Goal: Task Accomplishment & Management: Use online tool/utility

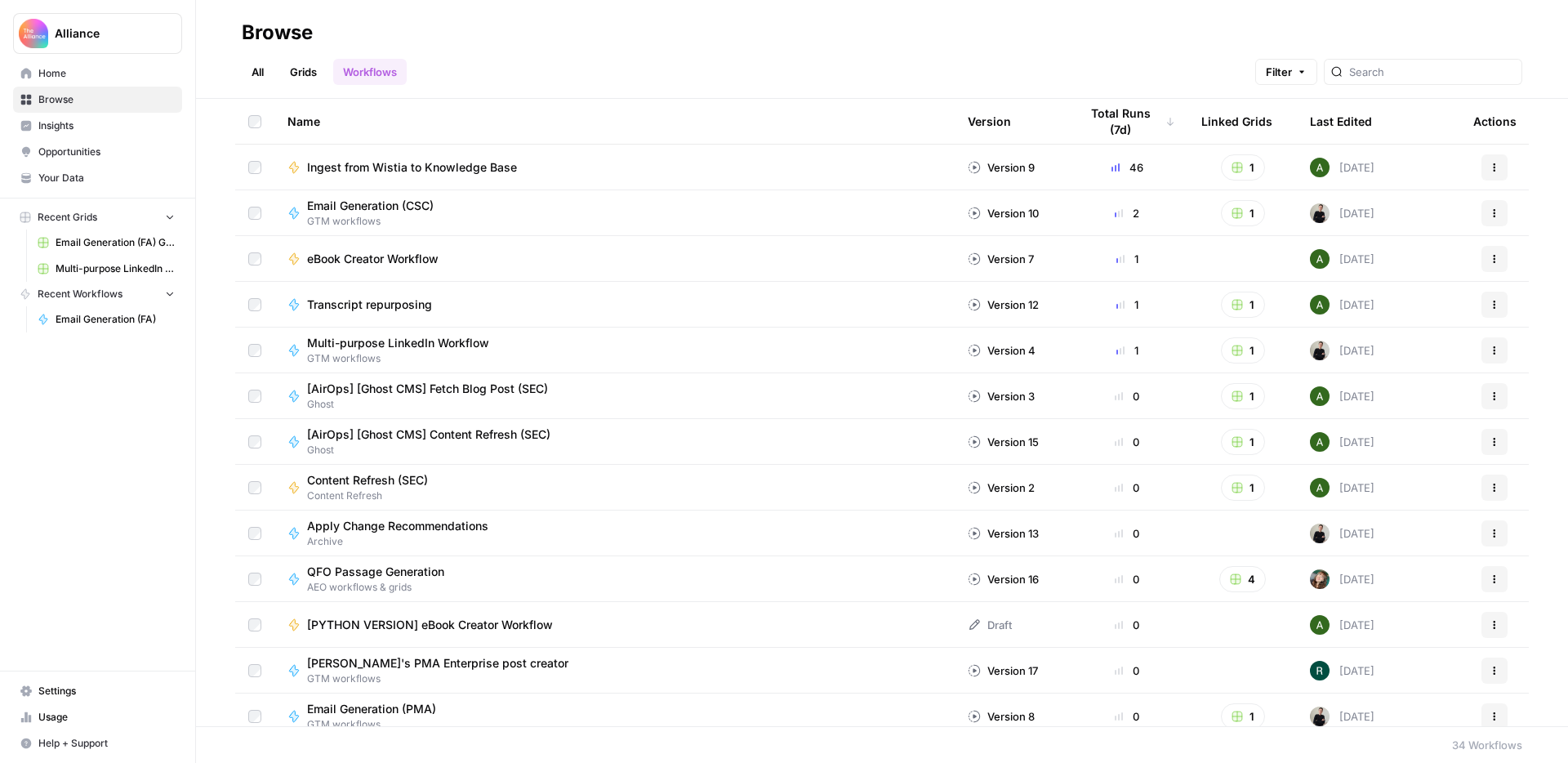
click at [100, 244] on span "Email Generation (FA) Grid" at bounding box center [115, 242] width 119 height 15
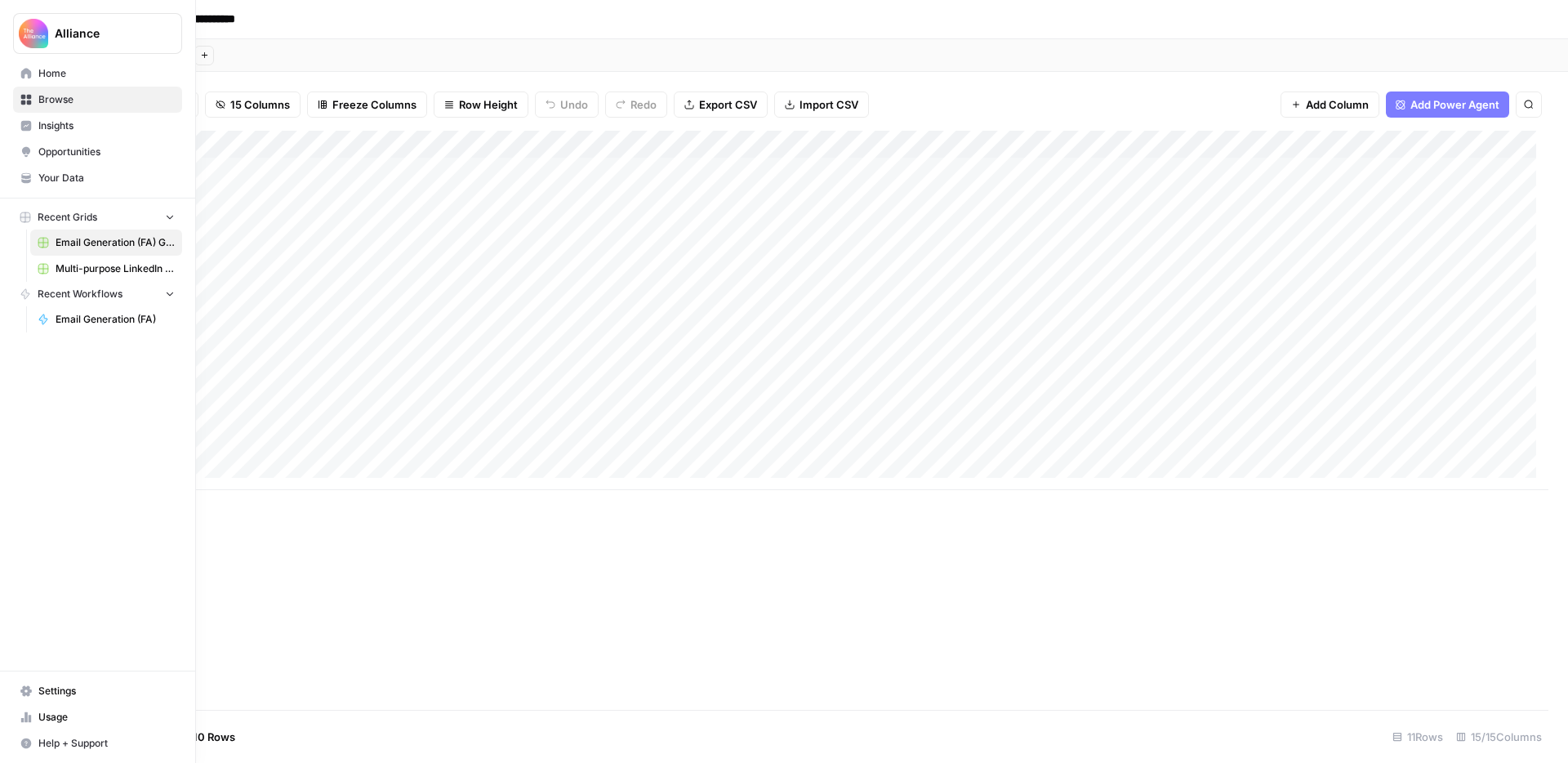
click at [59, 68] on span "Home" at bounding box center [107, 73] width 136 height 15
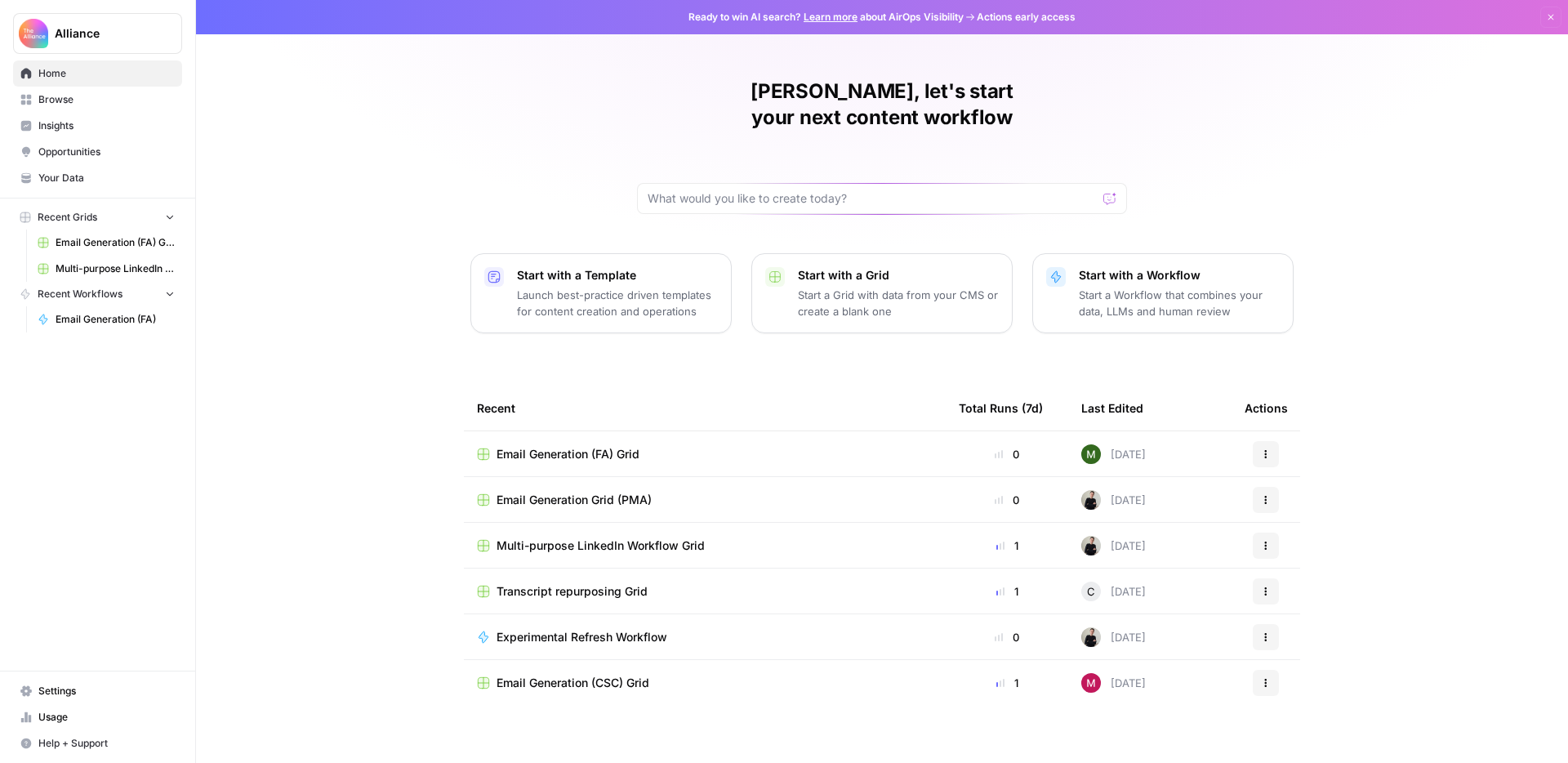
click at [774, 183] on div at bounding box center [881, 198] width 490 height 31
type input "email generation"
click button "Send" at bounding box center [1110, 198] width 21 height 21
click at [820, 191] on input "text" at bounding box center [872, 198] width 449 height 17
click at [56, 91] on link "Browse" at bounding box center [98, 100] width 169 height 26
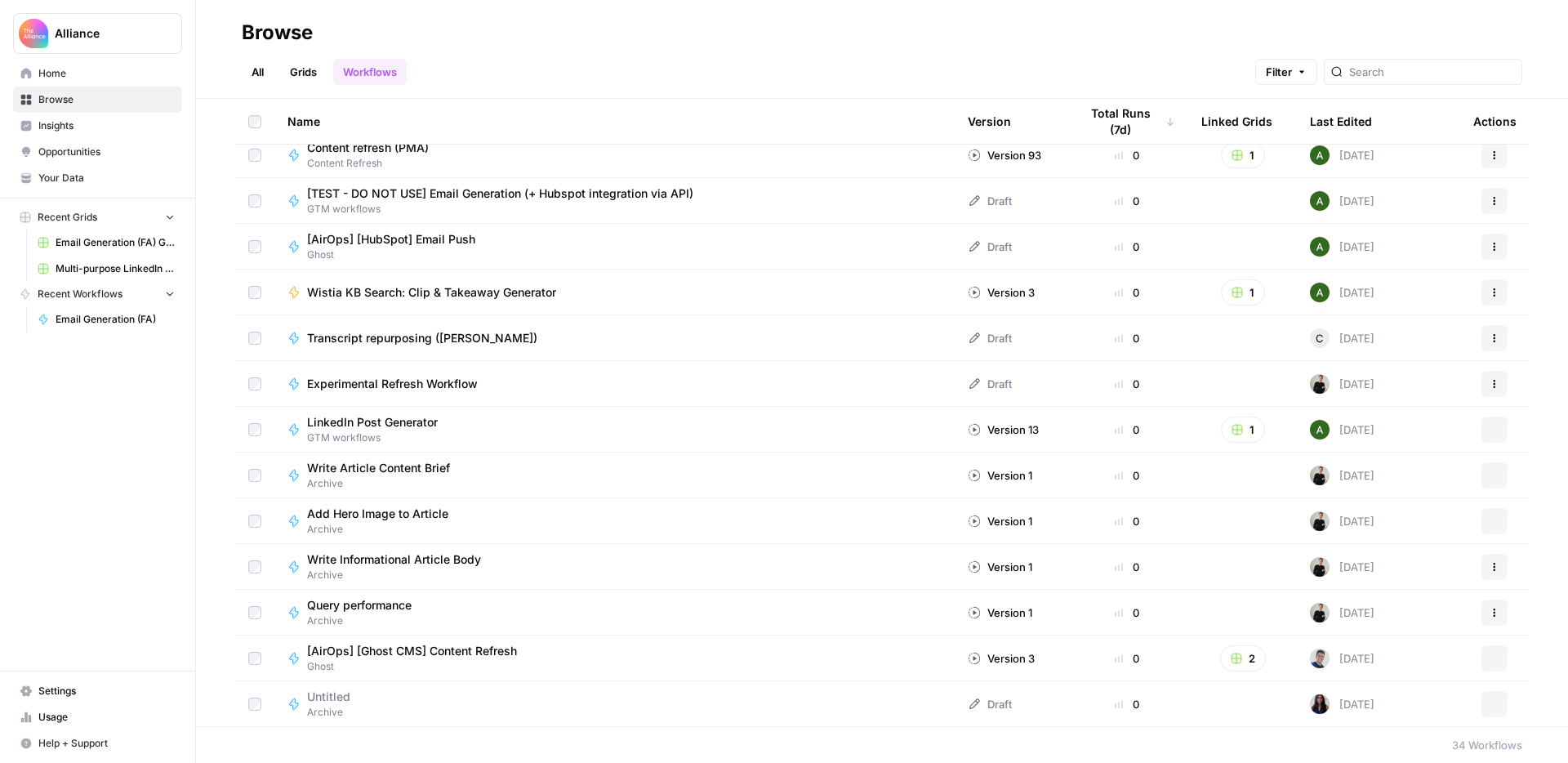
scroll to position [974, 0]
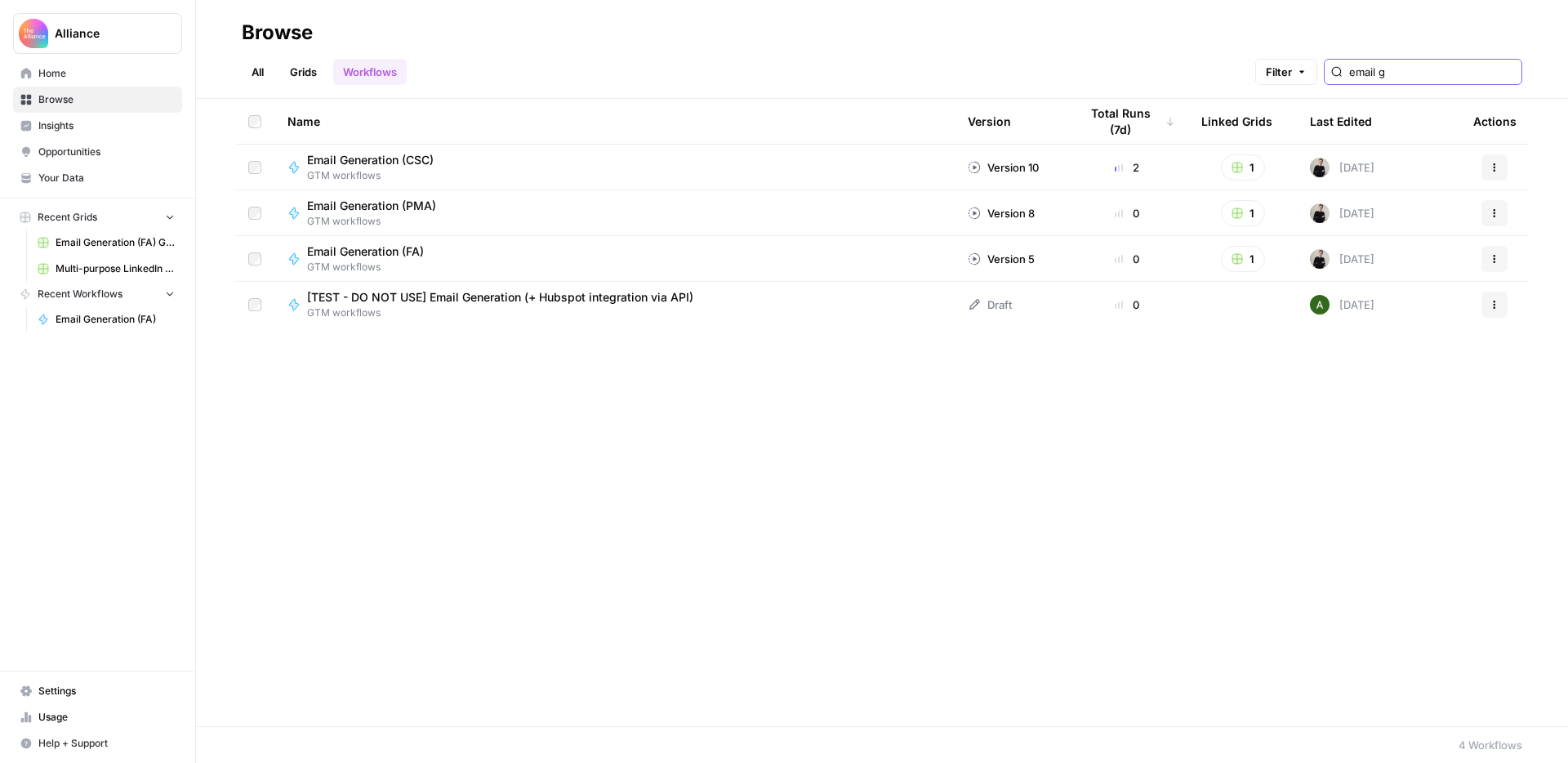
type input "email g"
click at [397, 247] on span "Email Generation (FA)" at bounding box center [366, 252] width 117 height 17
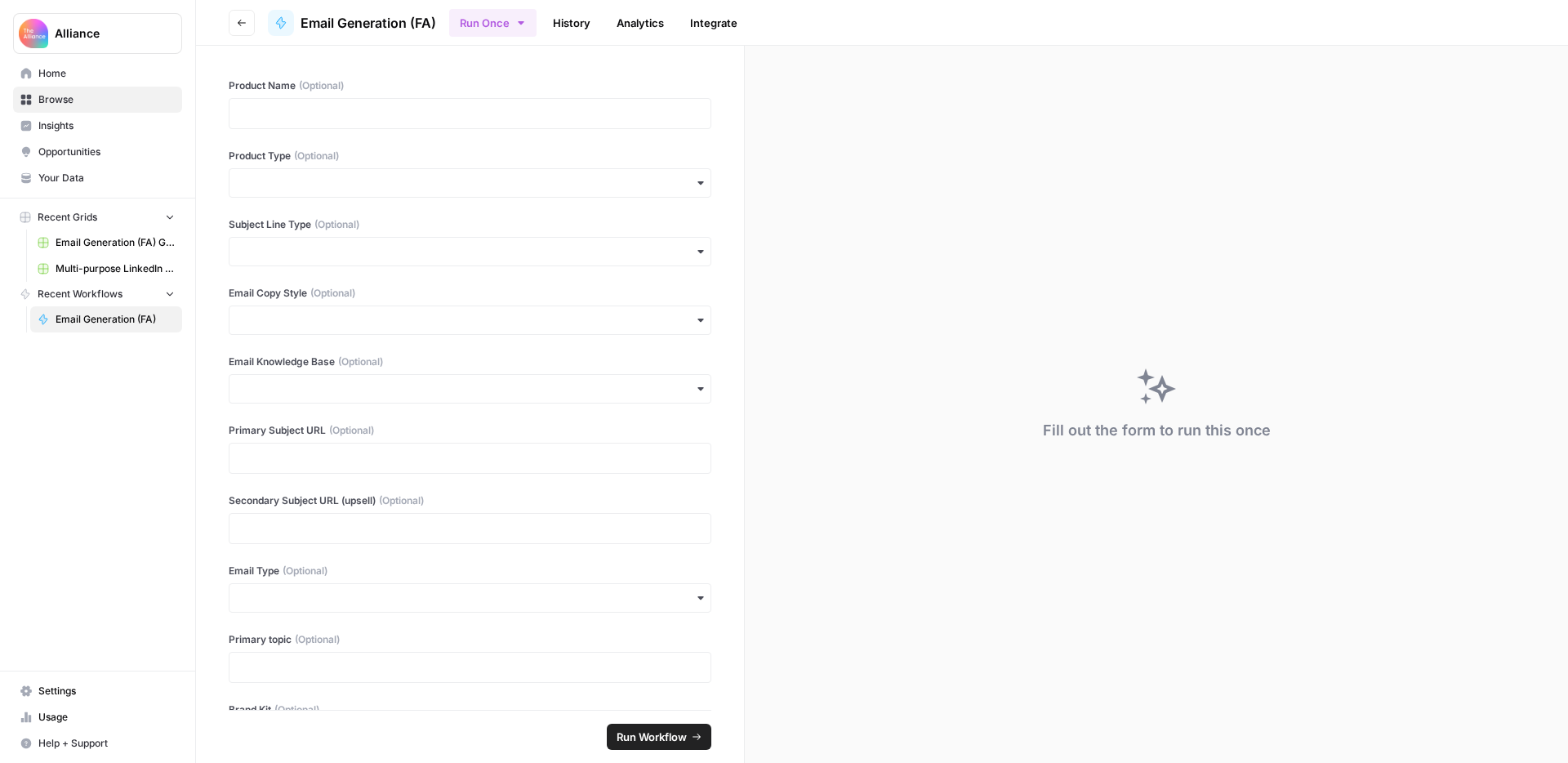
click at [66, 105] on span "Browse" at bounding box center [107, 100] width 136 height 15
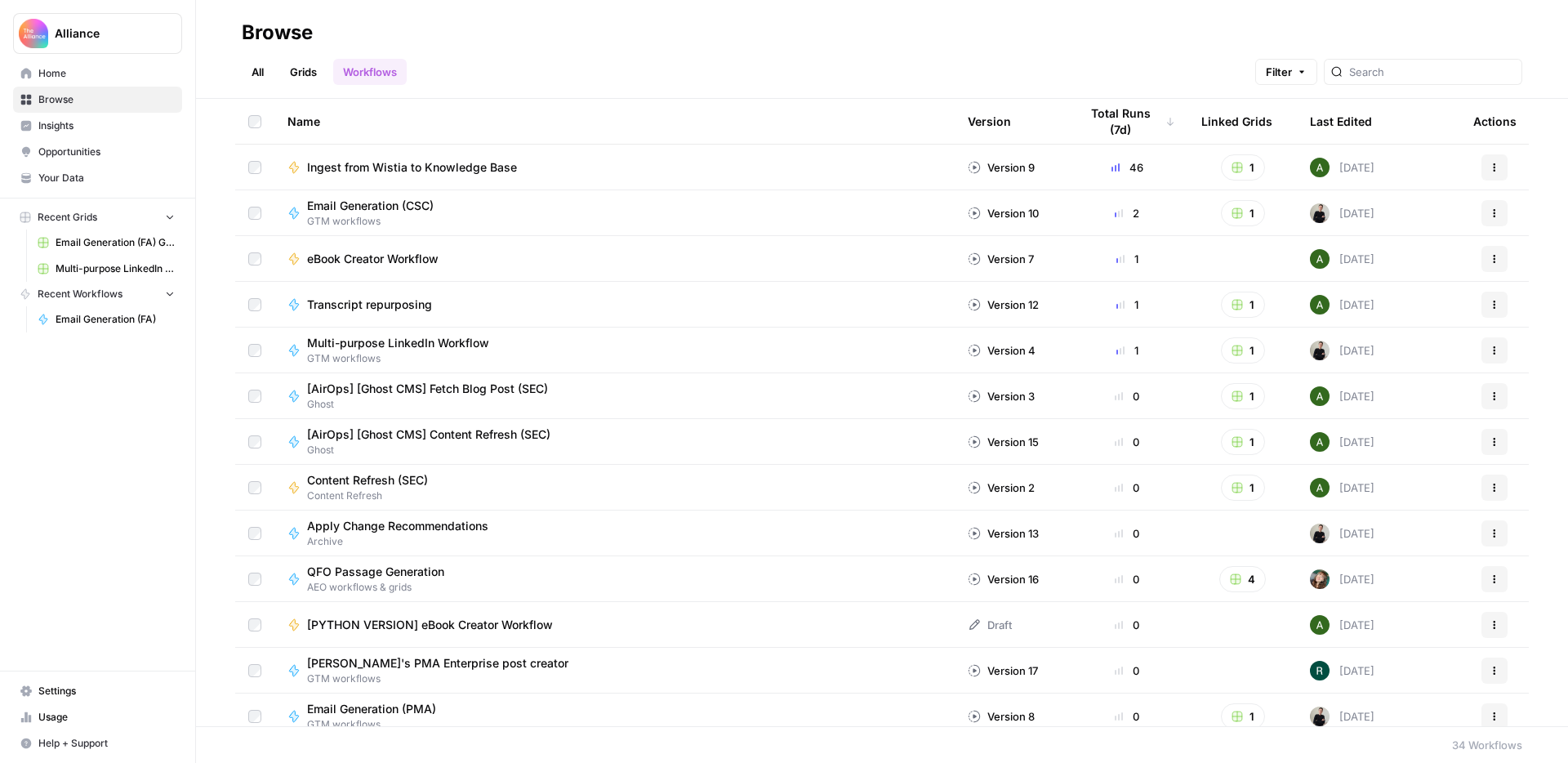
click at [87, 241] on span "Email Generation (FA) Grid" at bounding box center [115, 242] width 119 height 15
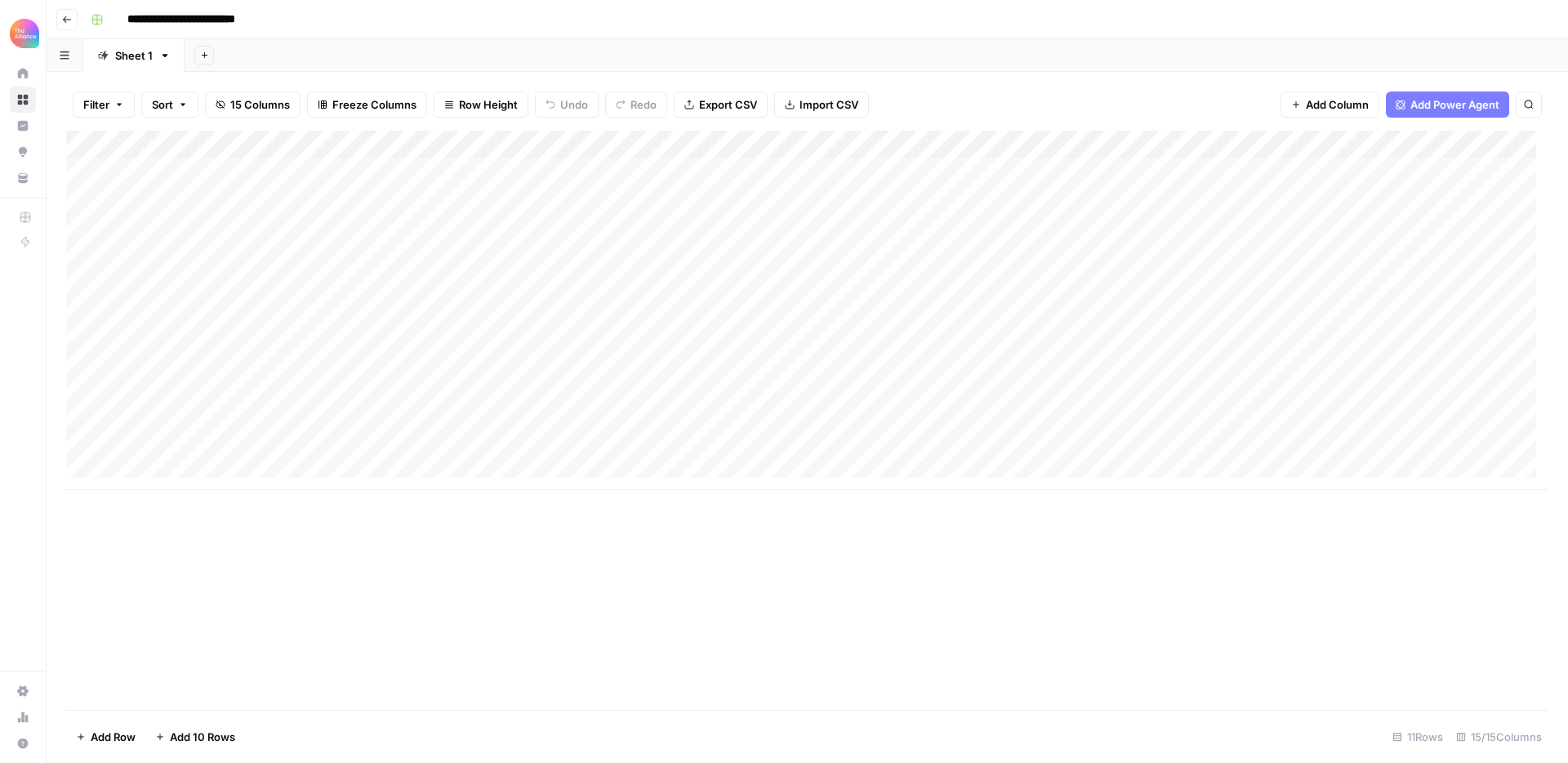
scroll to position [12, 0]
click at [176, 458] on div "Add Column" at bounding box center [807, 310] width 1482 height 359
type textarea "**********"
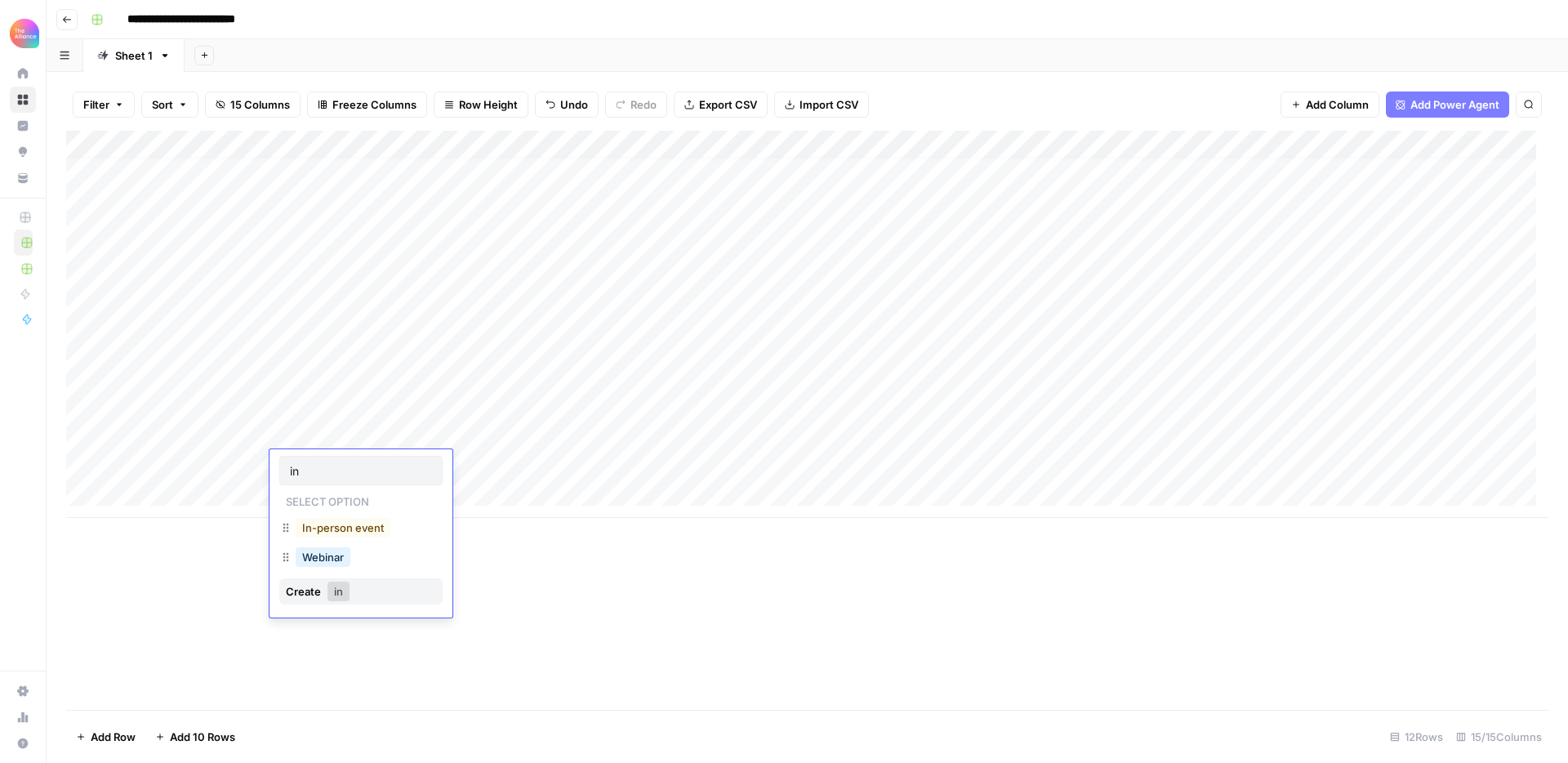
type input "in"
click at [307, 534] on button "In-person event" at bounding box center [342, 528] width 94 height 19
click at [463, 468] on div "Add Column" at bounding box center [807, 324] width 1482 height 387
click at [449, 467] on div "Add Column" at bounding box center [807, 324] width 1482 height 387
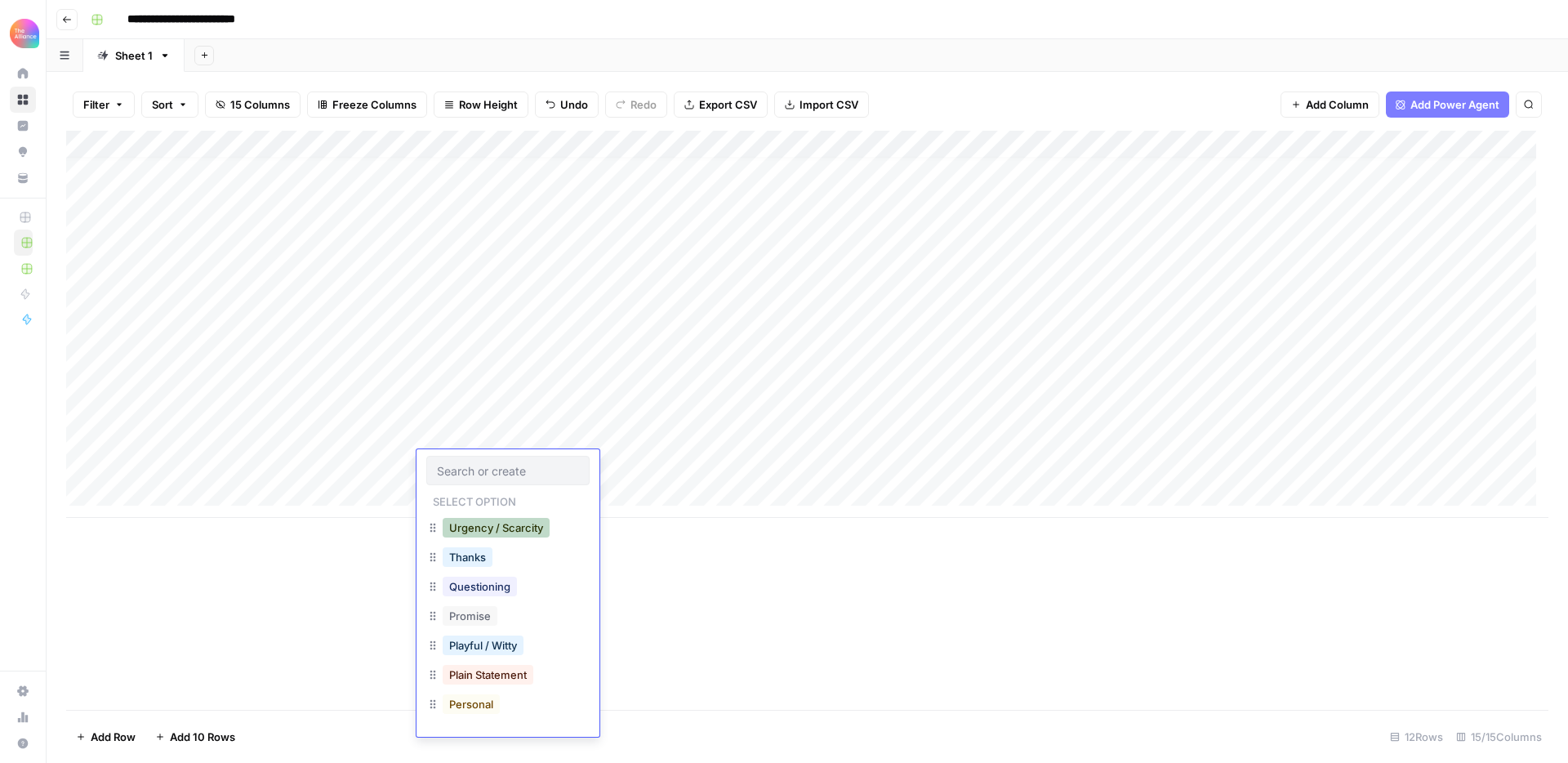
click at [477, 525] on button "Urgency / Scarcity" at bounding box center [496, 528] width 107 height 19
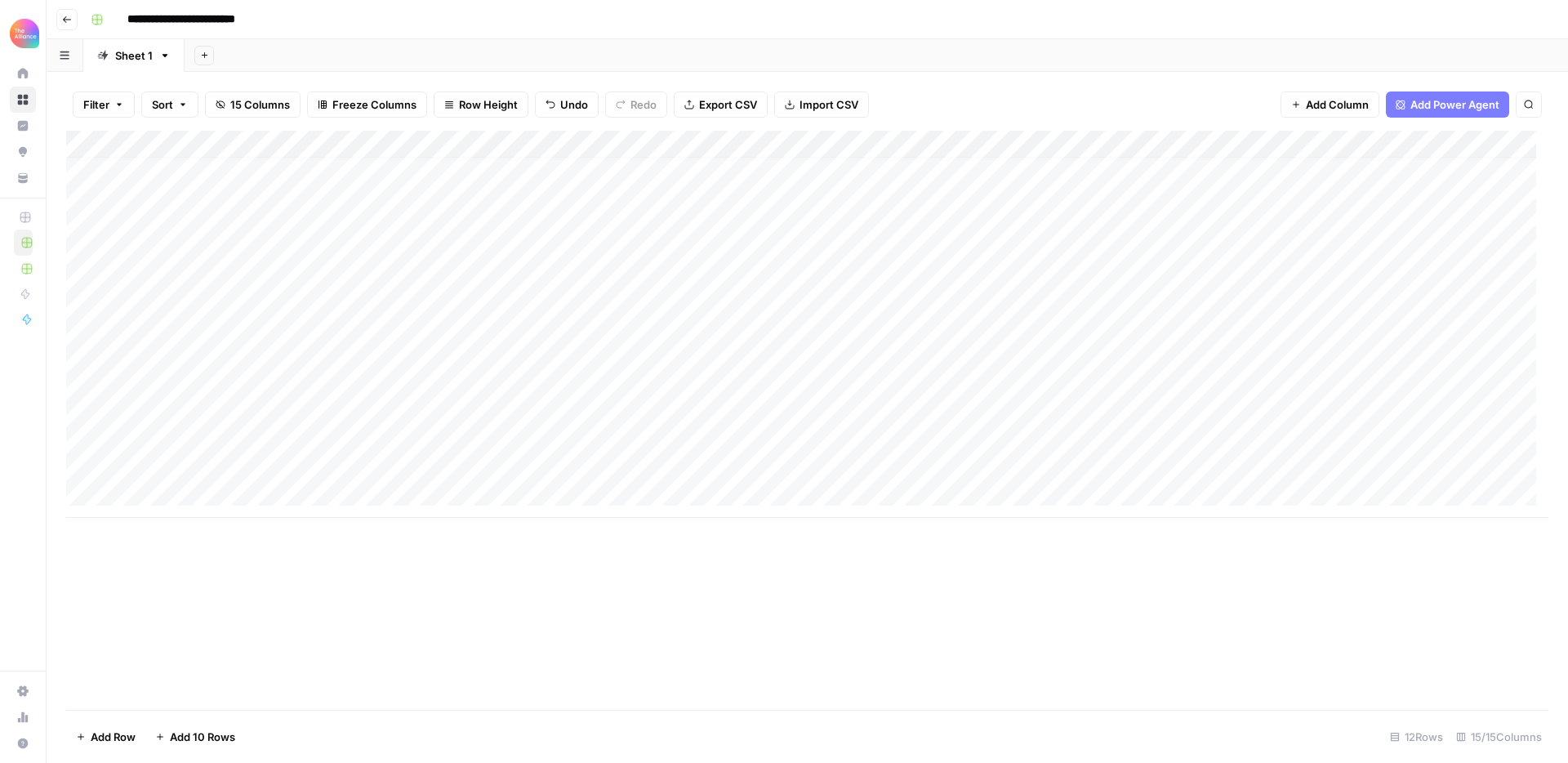
click at [625, 470] on div "Add Column" at bounding box center [807, 324] width 1482 height 387
click at [609, 471] on div "Add Column" at bounding box center [807, 324] width 1482 height 387
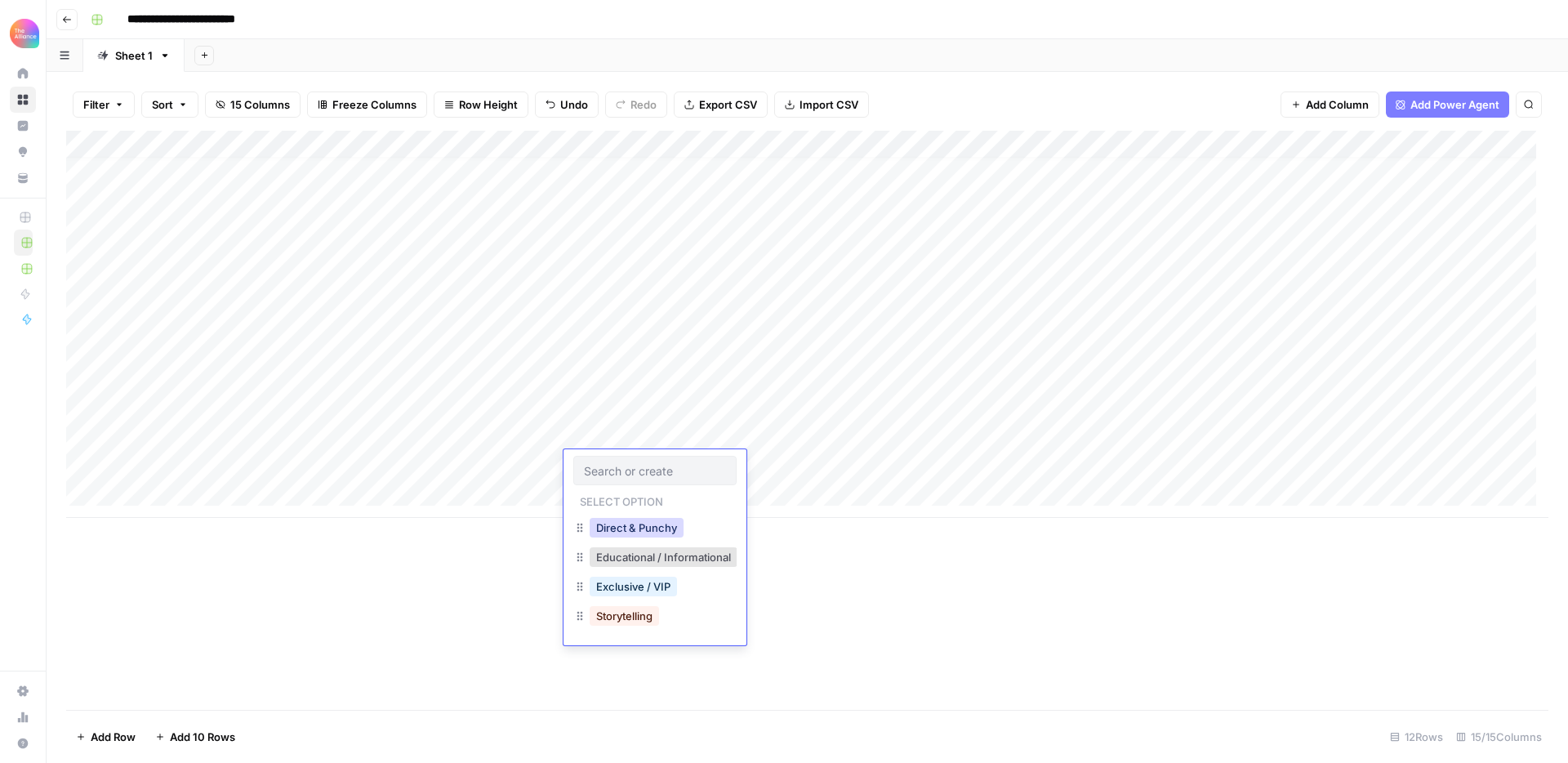
click at [644, 530] on button "Direct & Punchy" at bounding box center [637, 528] width 94 height 19
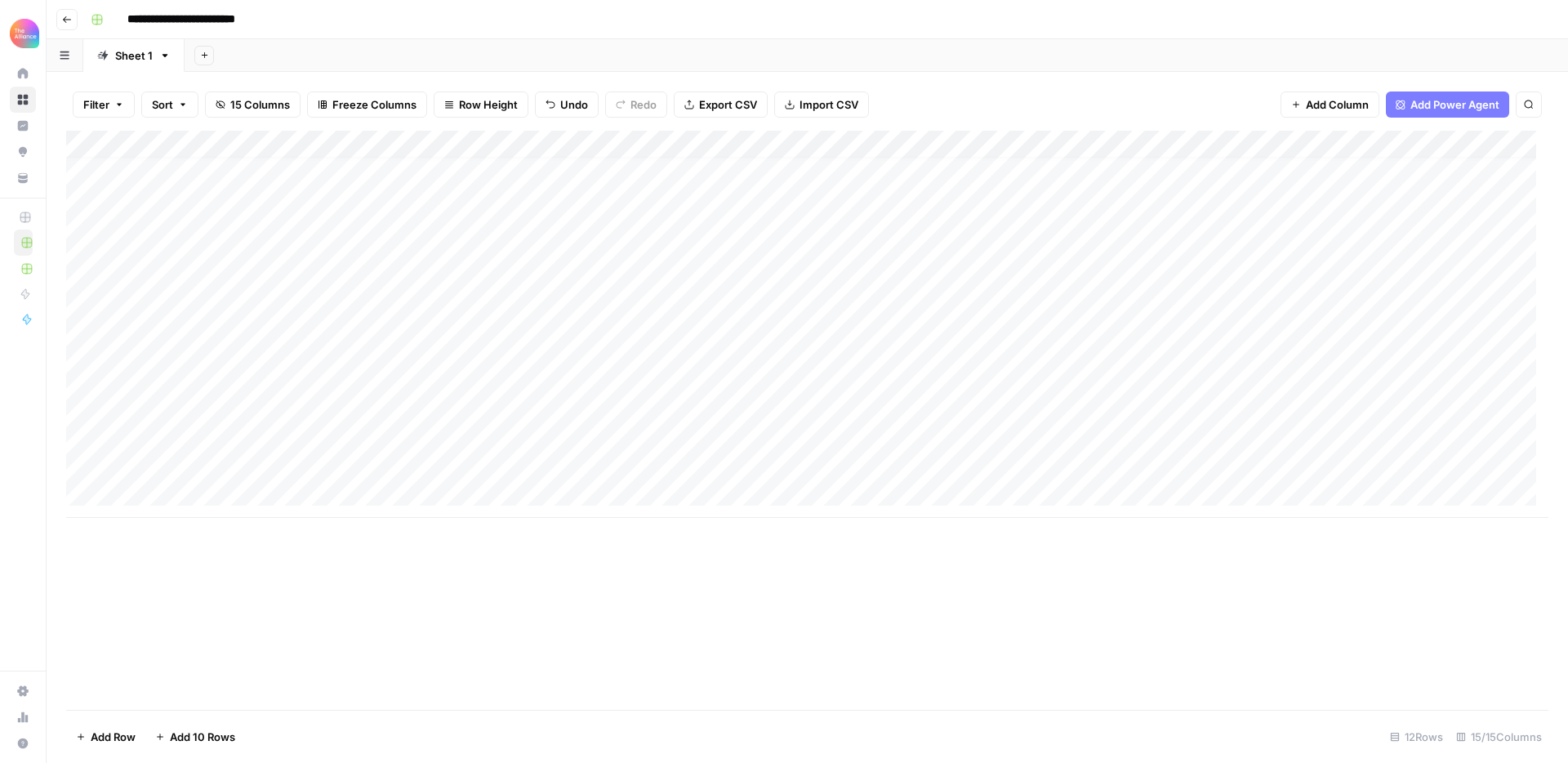
click at [769, 468] on div "Add Column" at bounding box center [807, 324] width 1482 height 387
click at [1058, 468] on div "Add Column" at bounding box center [807, 324] width 1482 height 387
click at [1050, 468] on div "Add Column" at bounding box center [807, 324] width 1482 height 387
click at [1063, 558] on button "Promo-led" at bounding box center [1064, 557] width 67 height 19
click at [1194, 468] on div "Add Column" at bounding box center [807, 324] width 1482 height 387
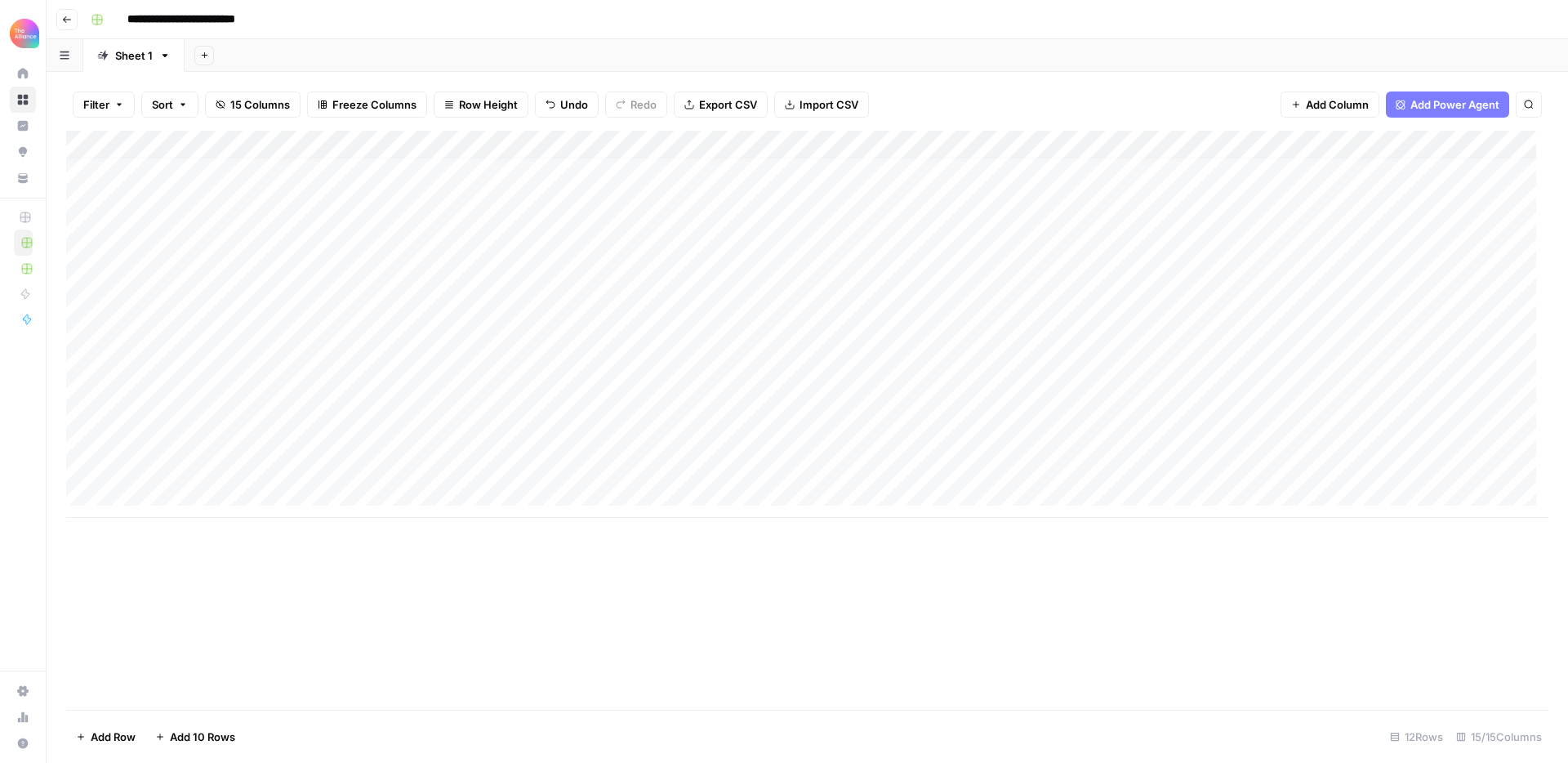
click at [1194, 466] on div "Add Column" at bounding box center [807, 324] width 1482 height 387
type textarea "*"
click at [1259, 468] on textarea "**********" at bounding box center [1281, 466] width 261 height 23
type textarea "**********"
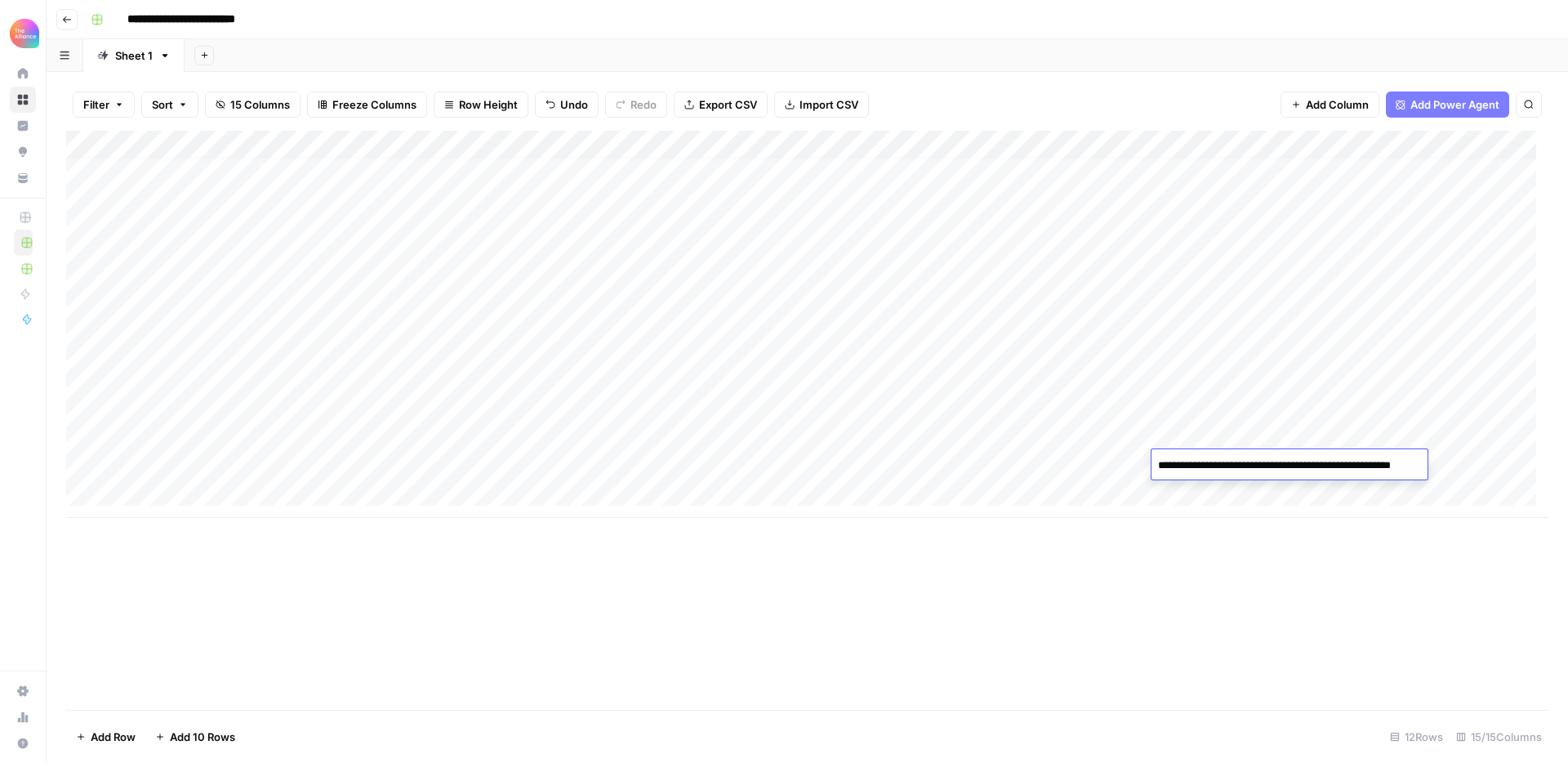
click at [1265, 617] on div "Add Column" at bounding box center [807, 420] width 1482 height 579
click at [1339, 463] on div "Add Column" at bounding box center [807, 324] width 1482 height 387
type textarea "**********"
click at [1369, 576] on div "Add Column" at bounding box center [807, 420] width 1482 height 579
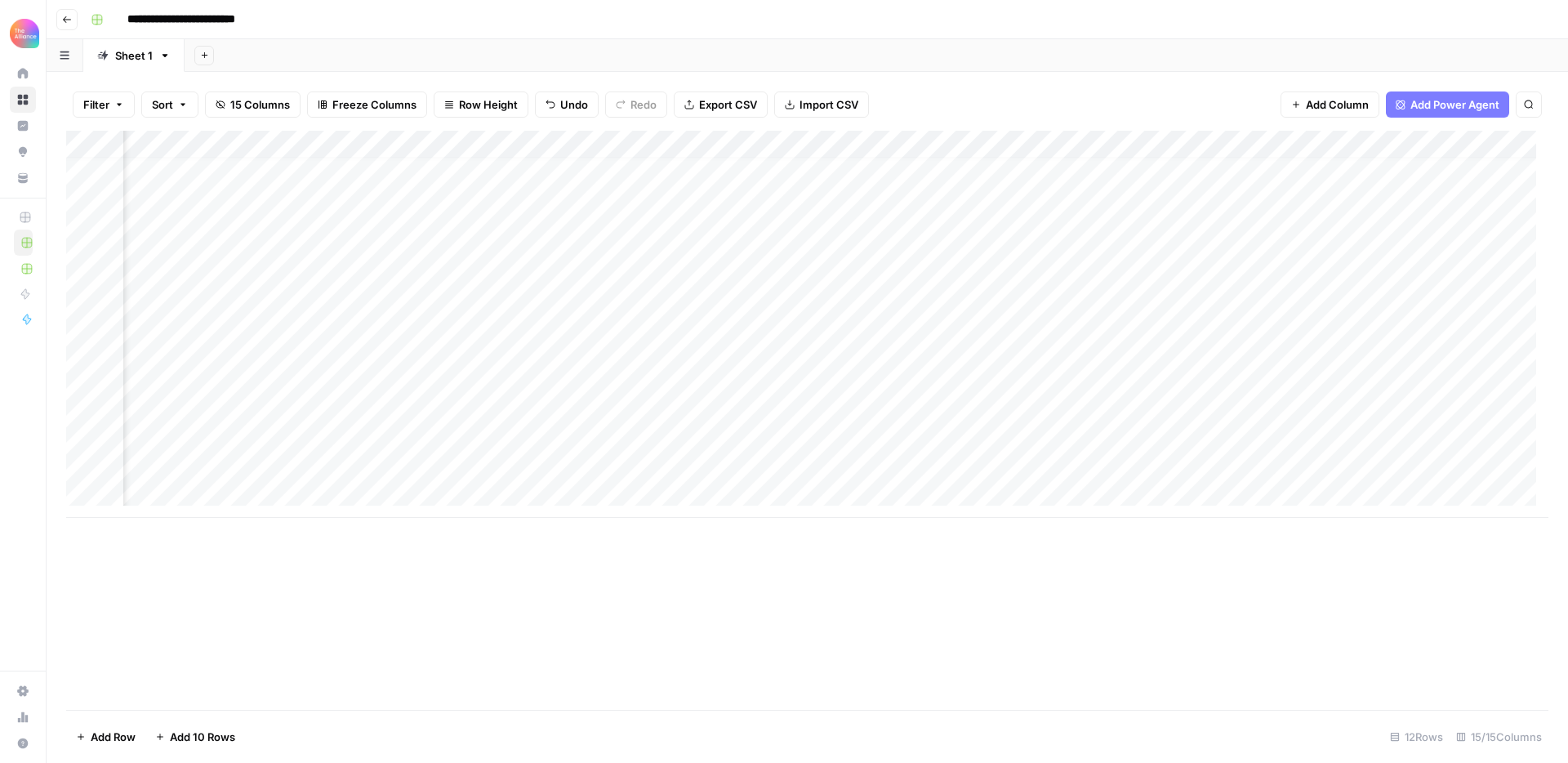
click at [1219, 463] on div "Add Column" at bounding box center [807, 324] width 1482 height 387
click at [940, 460] on div "Add Column" at bounding box center [807, 324] width 1482 height 387
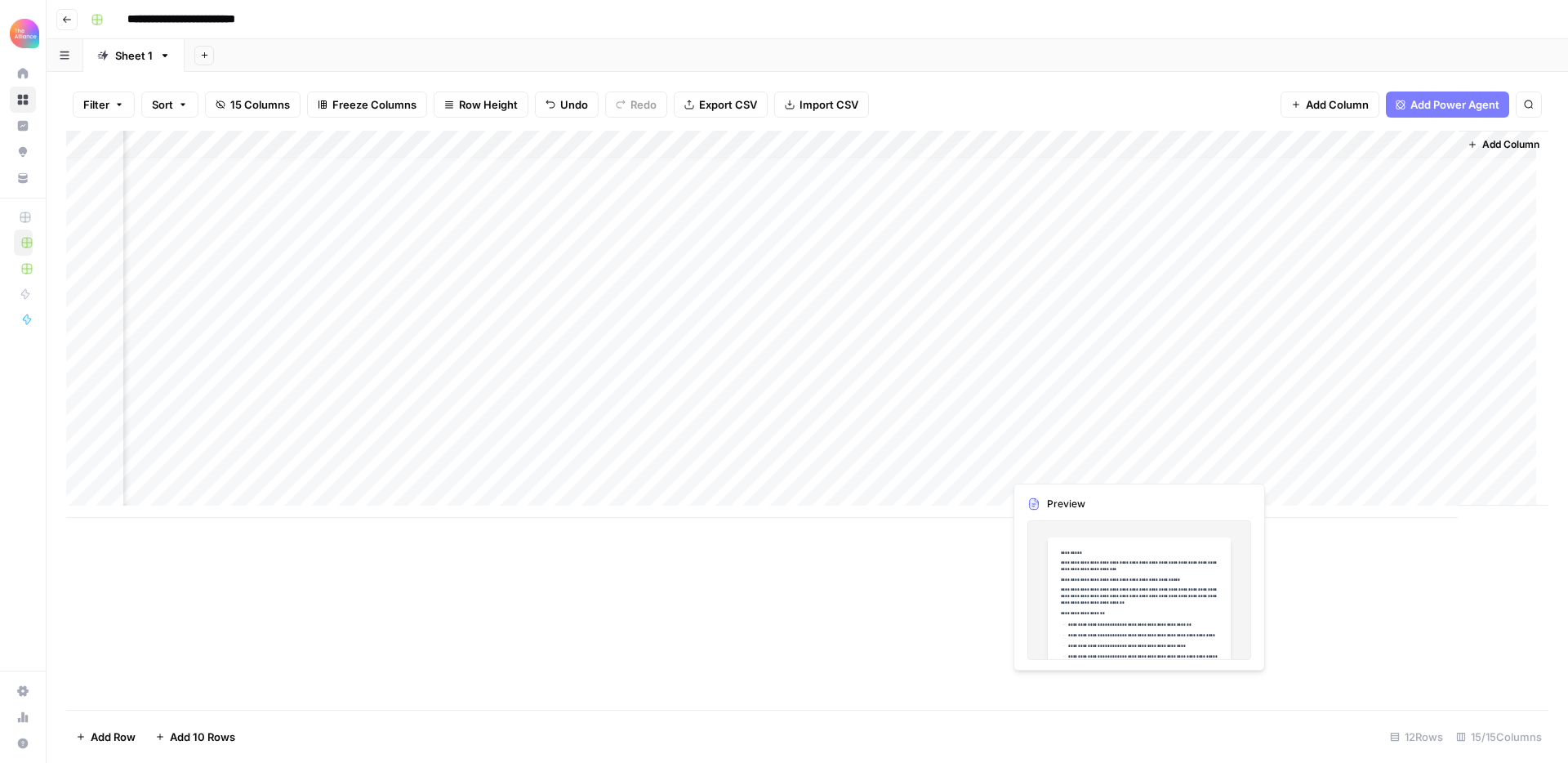
click at [1071, 462] on div "Add Column" at bounding box center [807, 324] width 1482 height 387
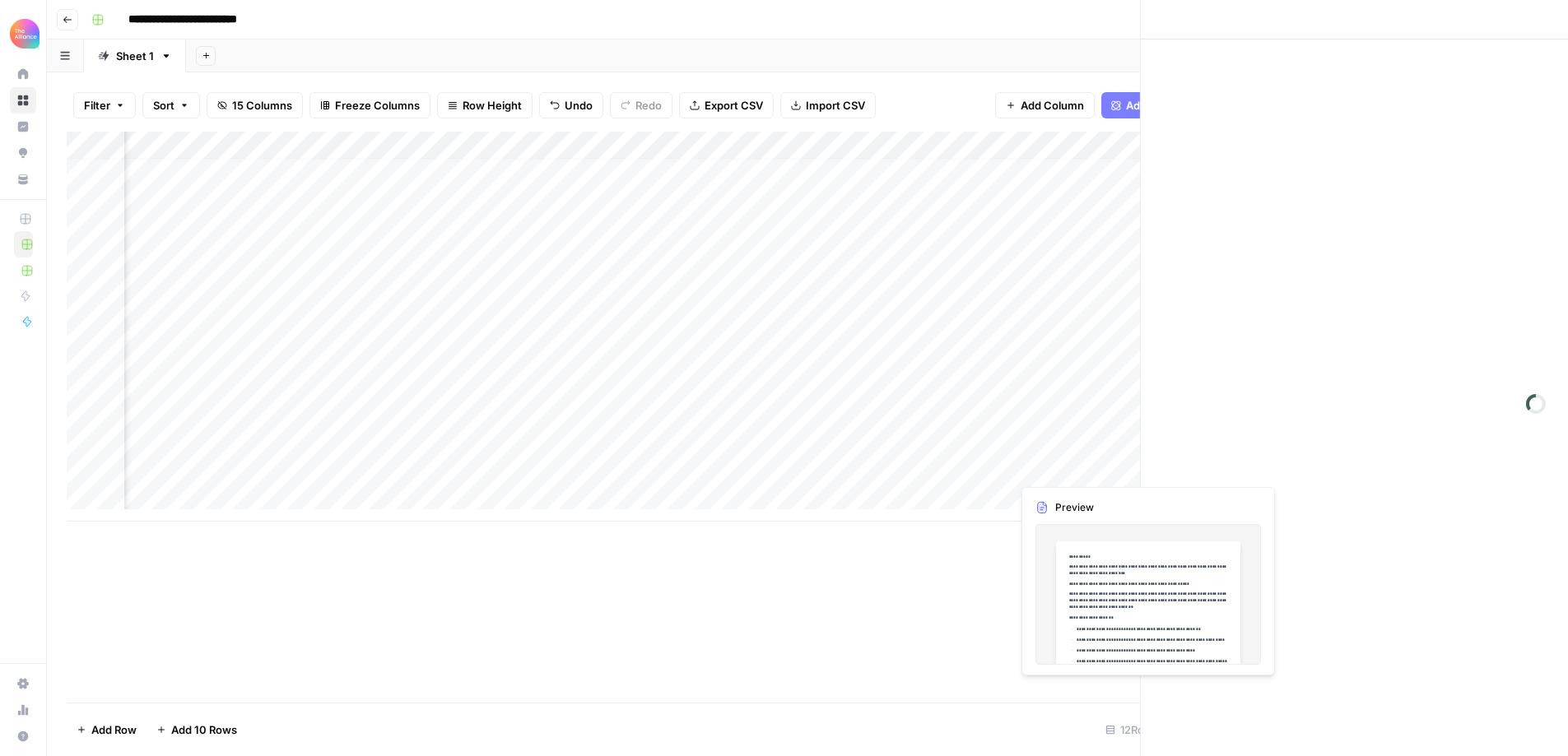
click at [1079, 466] on div at bounding box center [1086, 467] width 151 height 31
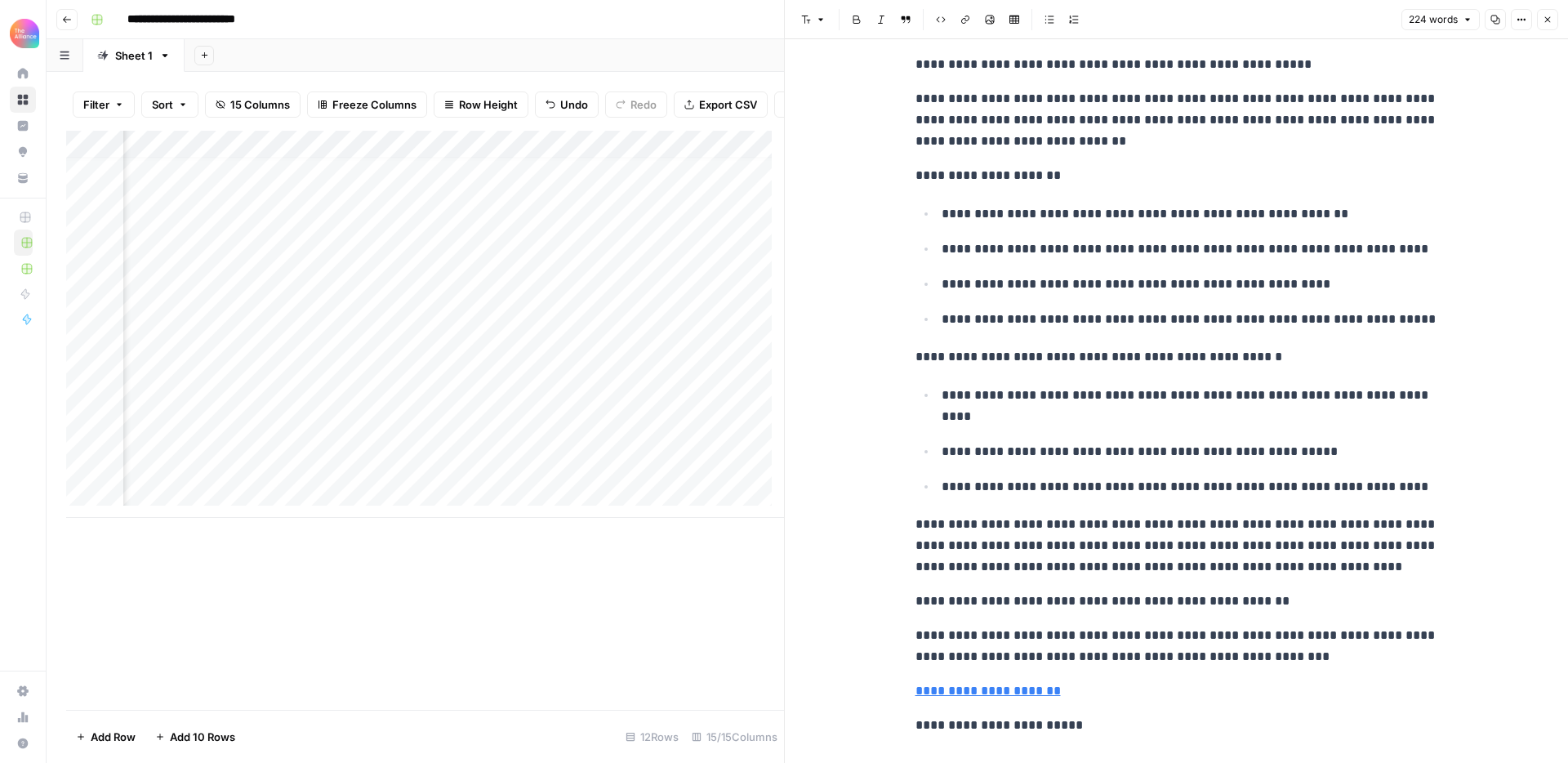
scroll to position [140, 0]
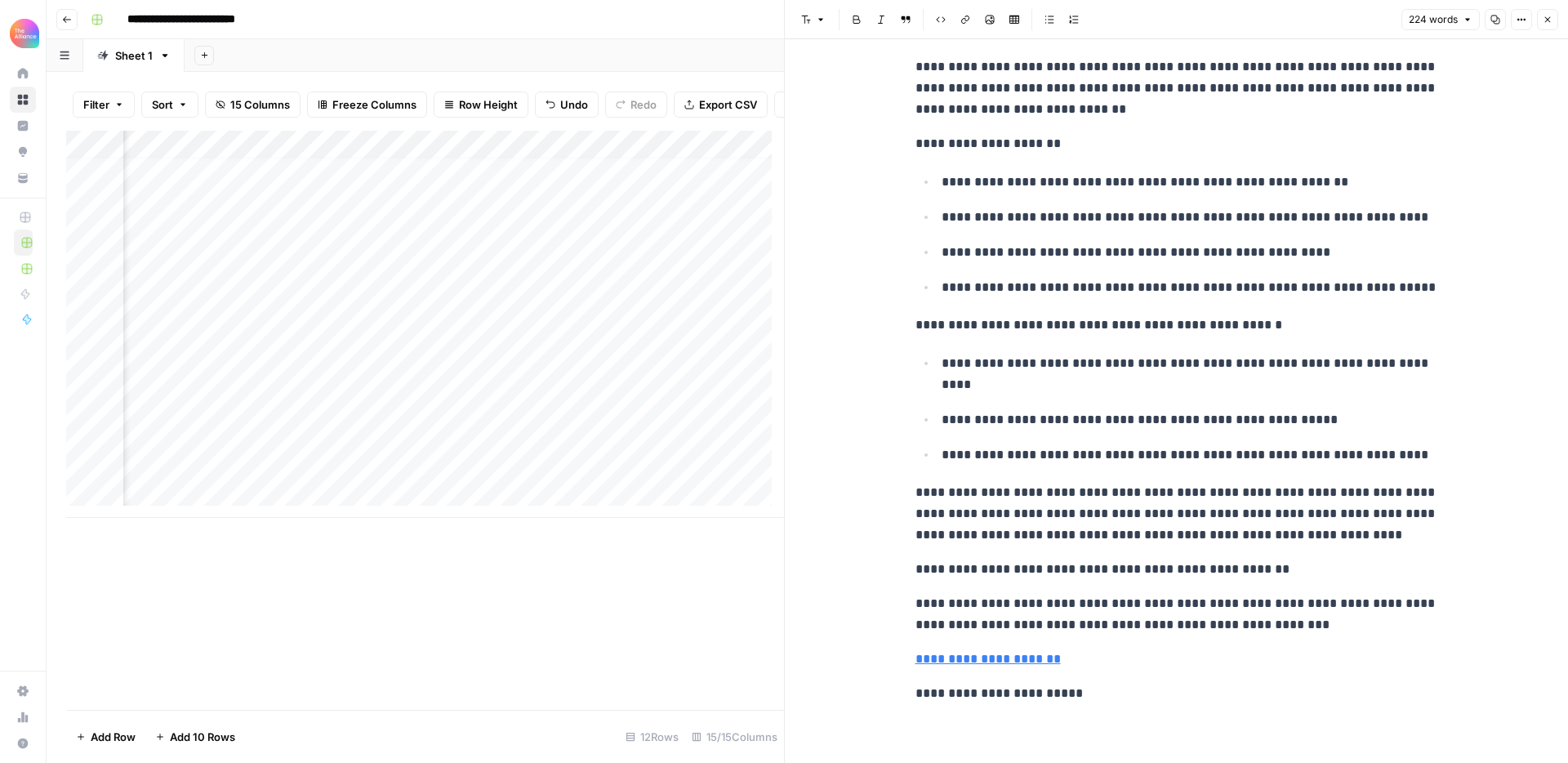
click at [1079, 416] on p "**********" at bounding box center [1190, 420] width 496 height 21
copy div "**********"
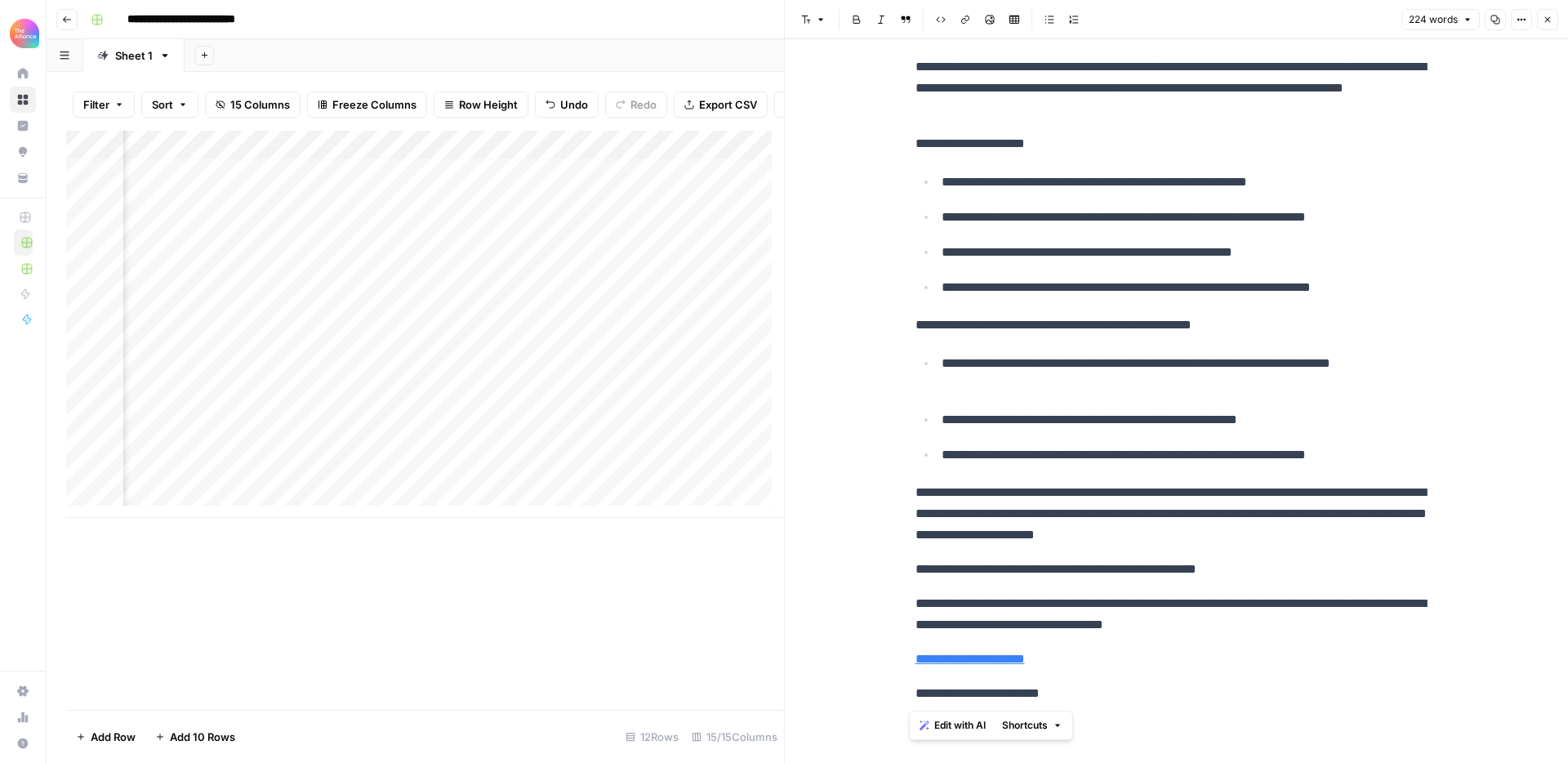
click at [349, 473] on div "Add Column" at bounding box center [425, 324] width 718 height 387
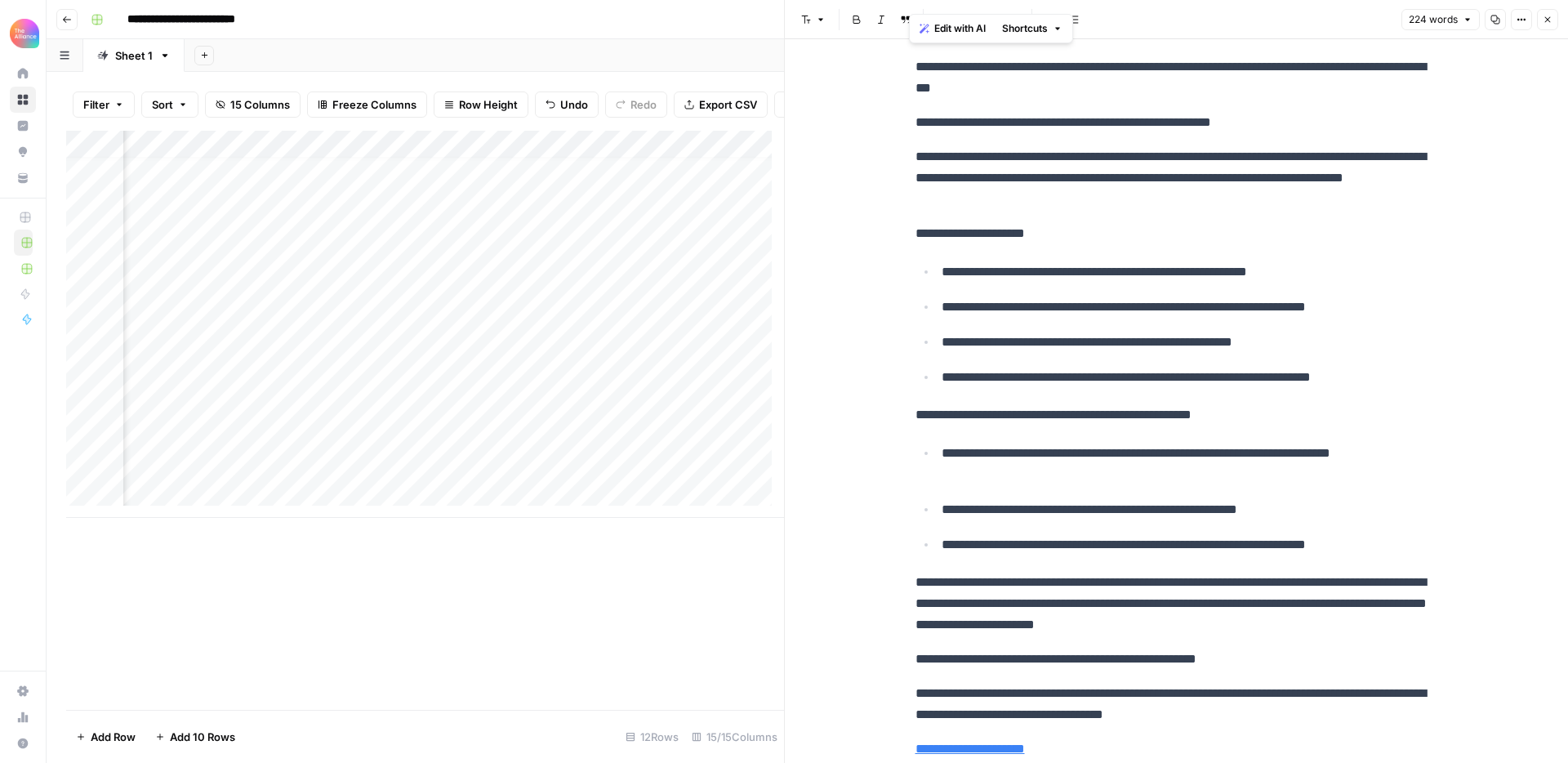
scroll to position [0, 0]
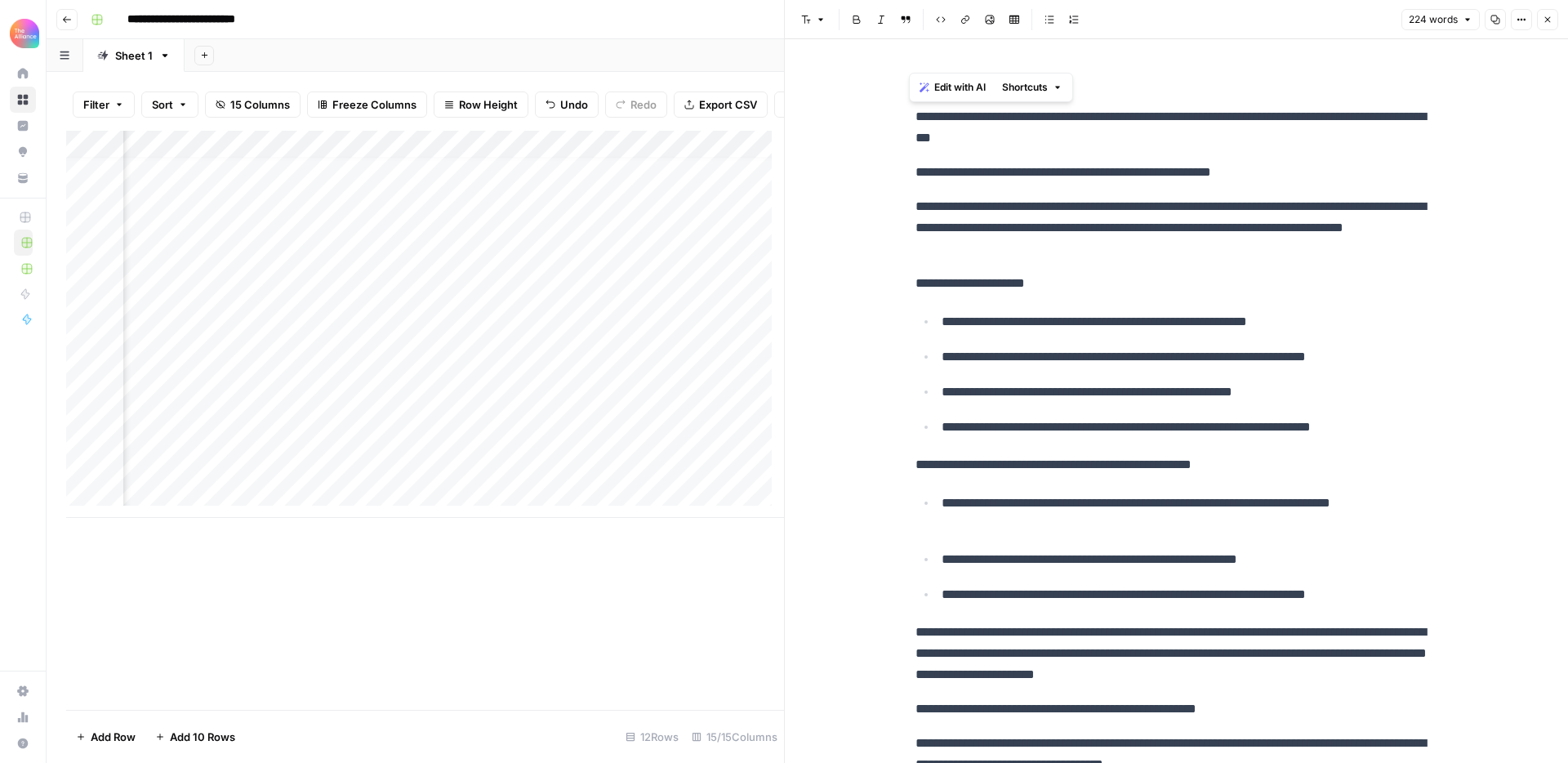
drag, startPoint x: 1074, startPoint y: 684, endPoint x: 886, endPoint y: 116, distance: 598.3
click at [886, 116] on div "**********" at bounding box center [1176, 471] width 784 height 864
copy div "**********"
